Goal: Transaction & Acquisition: Purchase product/service

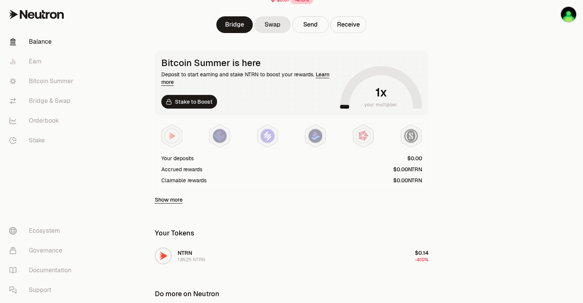
scroll to position [75, 0]
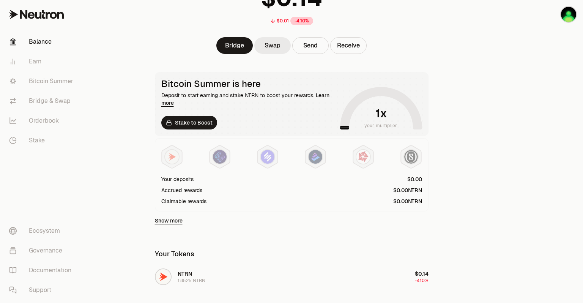
click at [277, 46] on link "Swap" at bounding box center [273, 45] width 36 height 17
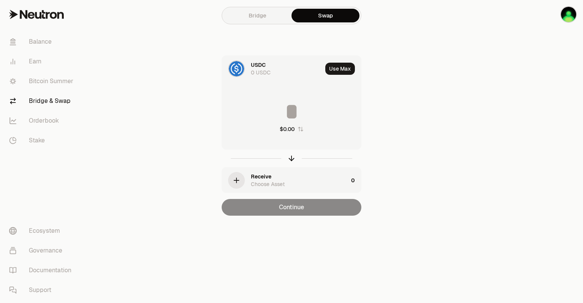
click at [258, 66] on div "USDC" at bounding box center [258, 65] width 15 height 8
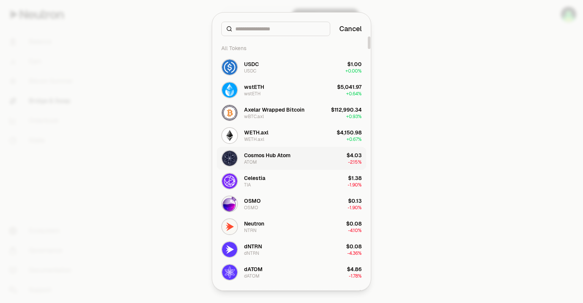
click at [252, 158] on div "Cosmos Hub Atom" at bounding box center [267, 156] width 46 height 8
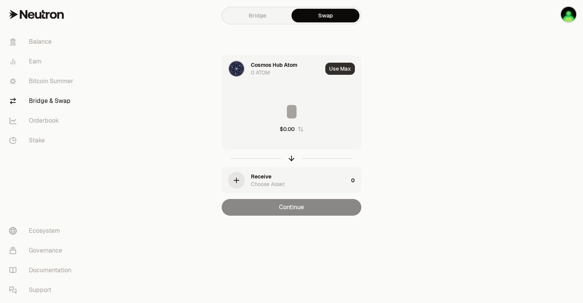
click at [349, 68] on button "Use Max" at bounding box center [341, 69] width 30 height 12
type input "*"
click at [237, 179] on icon "button" at bounding box center [236, 180] width 8 height 8
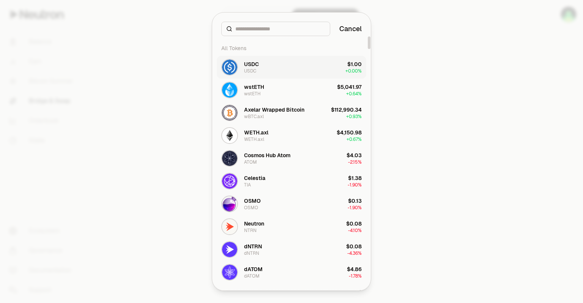
click at [305, 60] on button "USDC USDC $1.00 + 0.00%" at bounding box center [292, 67] width 150 height 23
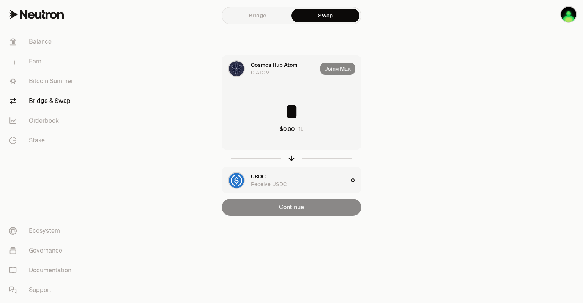
click at [418, 70] on div "Cosmos Hub Atom 0 ATOM Using Max * $0.00 USDC Receive USDC 0 Continue" at bounding box center [291, 135] width 255 height 160
click at [36, 137] on link "Stake" at bounding box center [42, 141] width 79 height 20
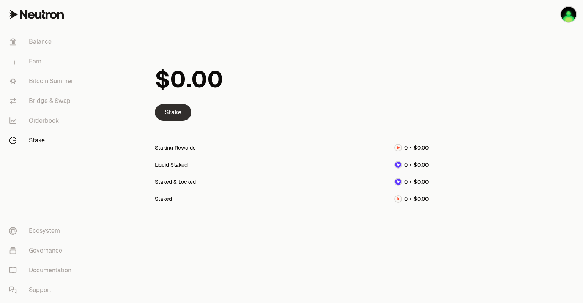
click at [171, 109] on link "Stake" at bounding box center [173, 112] width 36 height 17
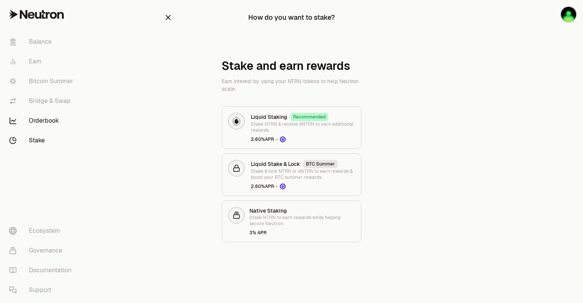
click at [43, 122] on link "Orderbook" at bounding box center [42, 121] width 79 height 20
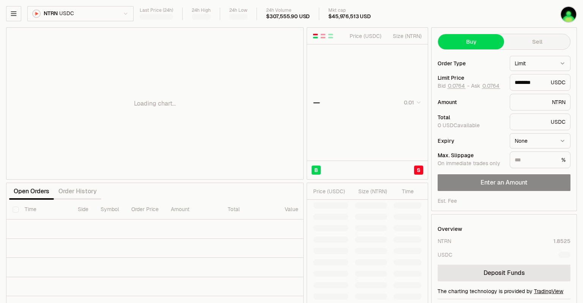
type input "********"
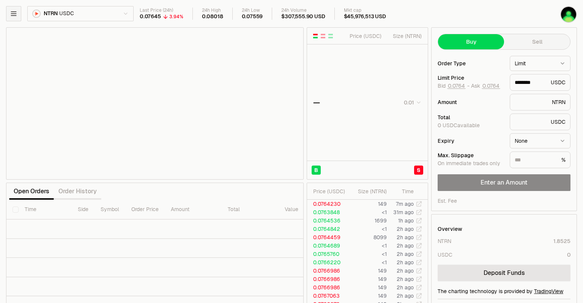
click at [15, 13] on icon "button" at bounding box center [13, 14] width 5 height 4
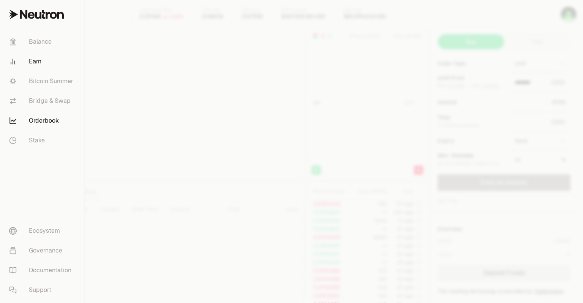
click at [38, 61] on link "Earn" at bounding box center [42, 62] width 79 height 20
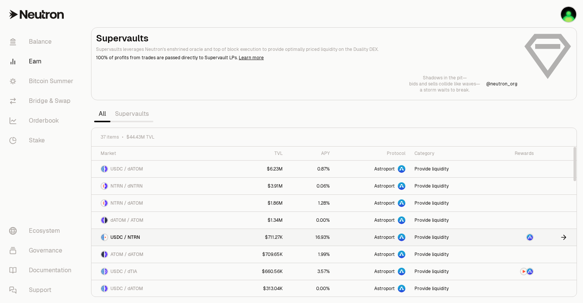
click at [564, 237] on icon at bounding box center [564, 238] width 8 height 8
